Goal: Transaction & Acquisition: Purchase product/service

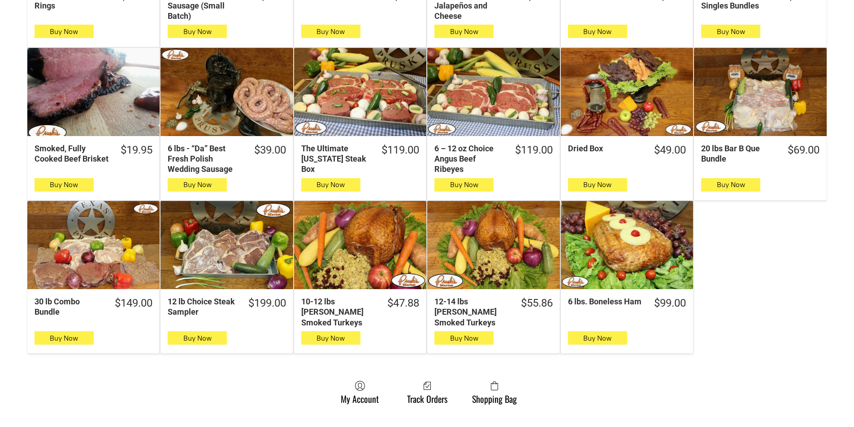
scroll to position [448, 0]
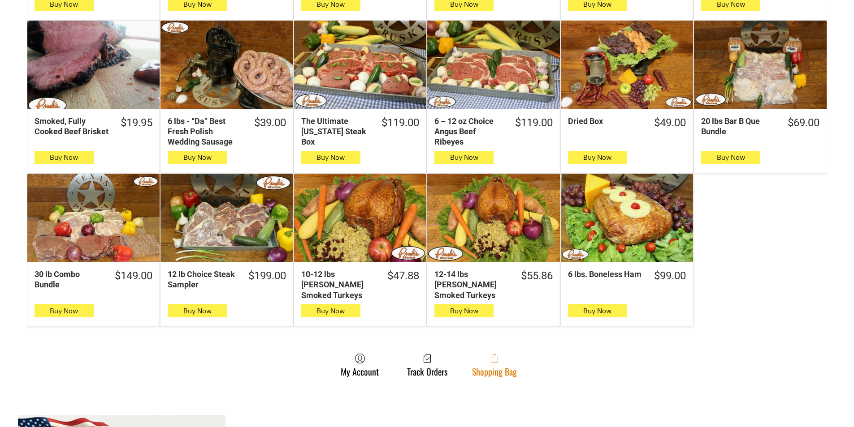
click at [512, 366] on link "Shopping Bag" at bounding box center [494, 366] width 54 height 24
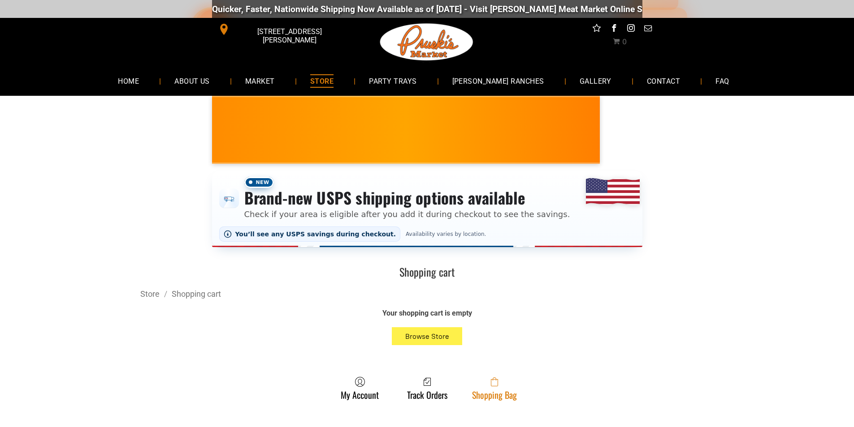
click at [476, 390] on link "Shopping Bag" at bounding box center [494, 389] width 54 height 24
click at [491, 385] on icon at bounding box center [494, 383] width 7 height 7
click at [491, 383] on icon at bounding box center [494, 382] width 7 height 9
